Goal: Task Accomplishment & Management: Manage account settings

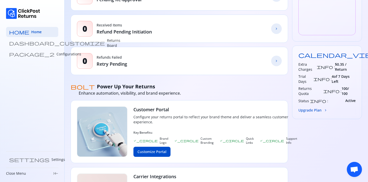
scroll to position [165, 0]
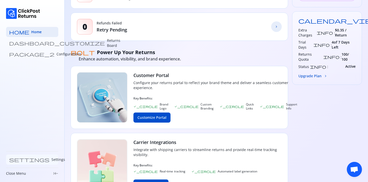
click at [28, 156] on link "settings Settings" at bounding box center [32, 160] width 52 height 10
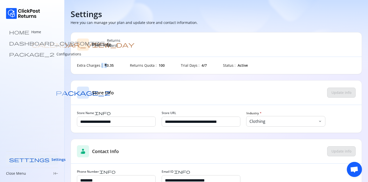
drag, startPoint x: 105, startPoint y: 66, endPoint x: 100, endPoint y: 66, distance: 5.1
click at [100, 66] on div "Extra Charges : ₹0.35" at bounding box center [95, 65] width 37 height 5
click at [36, 32] on link "home Home" at bounding box center [32, 32] width 52 height 10
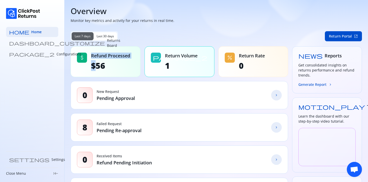
drag, startPoint x: 96, startPoint y: 66, endPoint x: 87, endPoint y: 66, distance: 9.3
click at [87, 66] on div "attach_money Refund Processed $56" at bounding box center [106, 61] width 70 height 31
drag, startPoint x: 91, startPoint y: 66, endPoint x: 112, endPoint y: 66, distance: 20.7
click at [111, 66] on span "$56" at bounding box center [110, 66] width 39 height 10
click at [112, 66] on span "$56" at bounding box center [110, 66] width 39 height 10
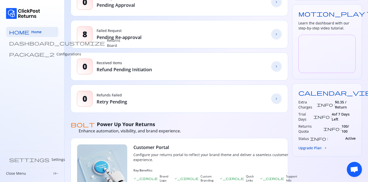
scroll to position [85, 0]
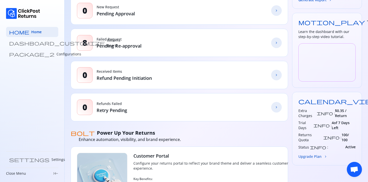
click at [323, 155] on span "chevron_forward" at bounding box center [325, 157] width 4 height 4
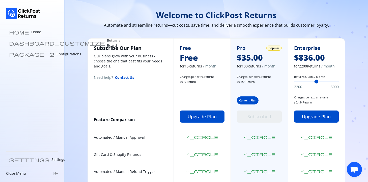
click at [249, 99] on span "Current Plan" at bounding box center [247, 101] width 17 height 4
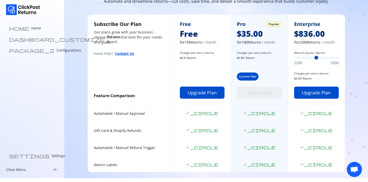
scroll to position [86, 0]
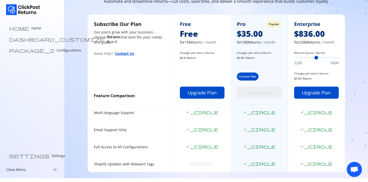
drag, startPoint x: 254, startPoint y: 71, endPoint x: 271, endPoint y: 73, distance: 17.4
click at [272, 71] on div "Pro Popular $35.00 for 100 Returns / month Charges per extra returns $ 0.35 / R…" at bounding box center [258, 60] width 57 height 90
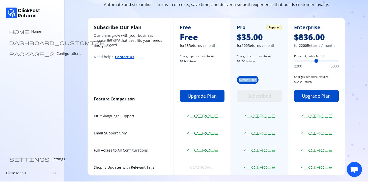
scroll to position [21, 0]
drag, startPoint x: 297, startPoint y: 58, endPoint x: 319, endPoint y: 60, distance: 21.8
click at [319, 60] on div "Returns Quota / Month 2200 5000" at bounding box center [316, 61] width 45 height 15
drag, startPoint x: 295, startPoint y: 62, endPoint x: 317, endPoint y: 62, distance: 21.9
click at [317, 62] on div "Enterprise $836.00 for 2200 Returns / month Returns Quota / Month 2200 5000 Cha…" at bounding box center [316, 63] width 57 height 90
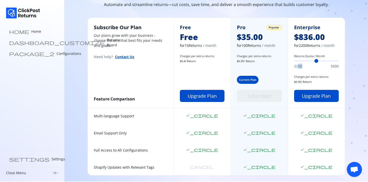
drag, startPoint x: 295, startPoint y: 64, endPoint x: 305, endPoint y: 64, distance: 10.3
click at [307, 64] on div "2200 5000" at bounding box center [316, 66] width 45 height 5
drag, startPoint x: 296, startPoint y: 62, endPoint x: 317, endPoint y: 61, distance: 20.9
click at [317, 61] on input "Returns Quota / Month" at bounding box center [316, 61] width 45 height 2
drag, startPoint x: 310, startPoint y: 61, endPoint x: 288, endPoint y: 68, distance: 23.0
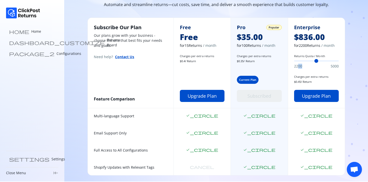
type input "****"
click at [294, 62] on input "Returns Quota / Month" at bounding box center [316, 61] width 45 height 2
click at [295, 67] on span "2200" at bounding box center [298, 66] width 8 height 5
click at [298, 66] on span "2200" at bounding box center [298, 66] width 8 height 5
click at [301, 66] on div "2200 5000" at bounding box center [316, 66] width 45 height 5
